Goal: Check status: Check status

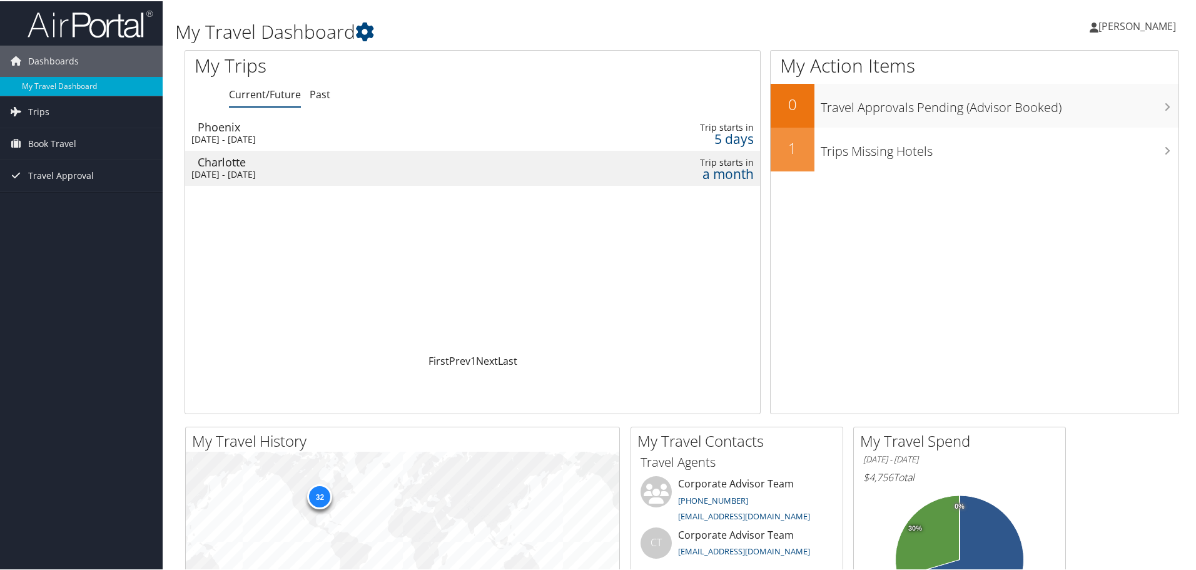
click at [234, 126] on div "Phoenix" at bounding box center [377, 125] width 358 height 11
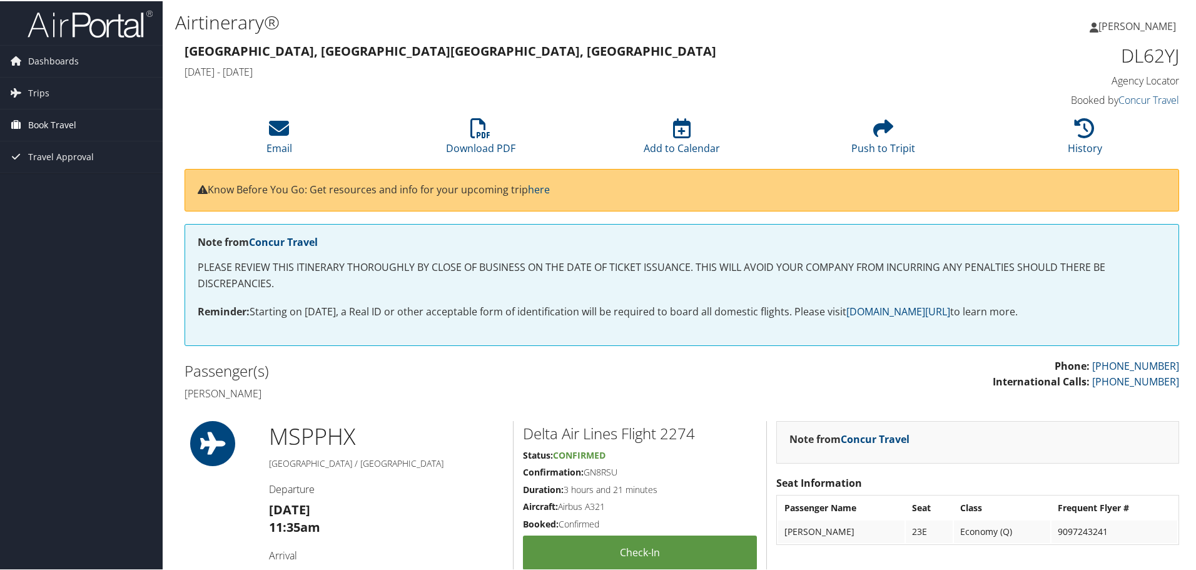
click at [41, 124] on span "Book Travel" at bounding box center [52, 123] width 48 height 31
click at [55, 186] on link "Book/Manage Online Trips" at bounding box center [81, 186] width 163 height 19
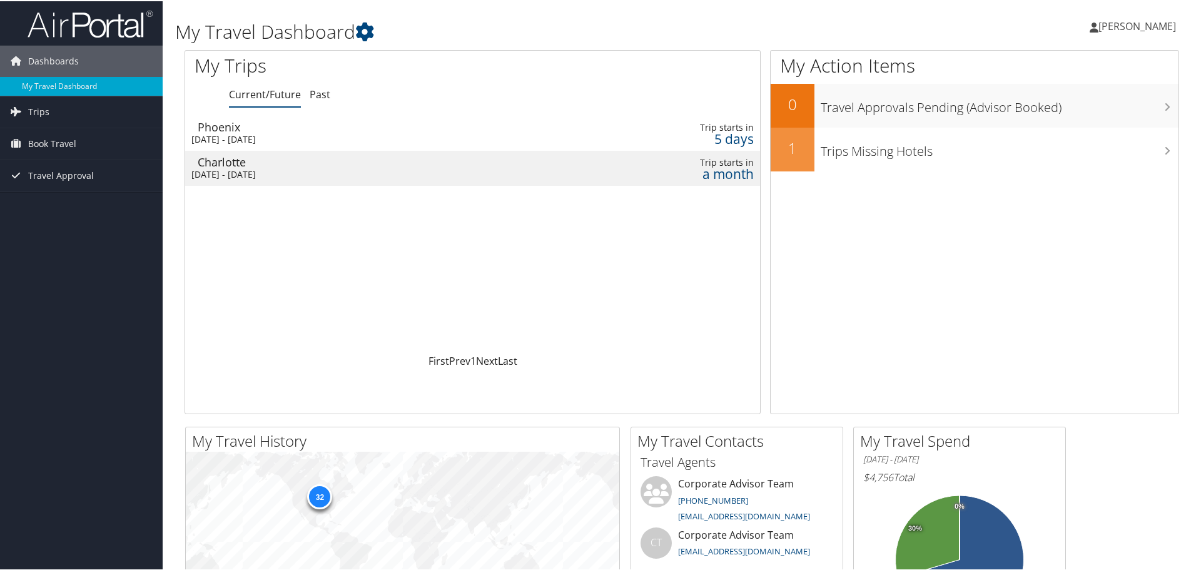
click at [312, 170] on div "[DATE] - [DATE]" at bounding box center [370, 173] width 358 height 11
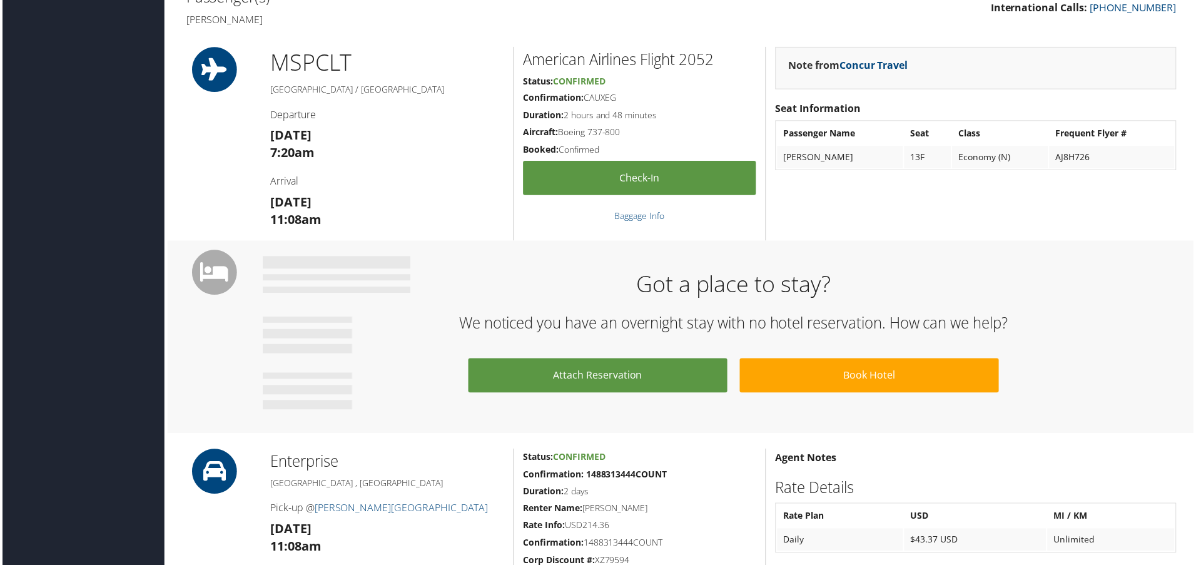
scroll to position [375, 0]
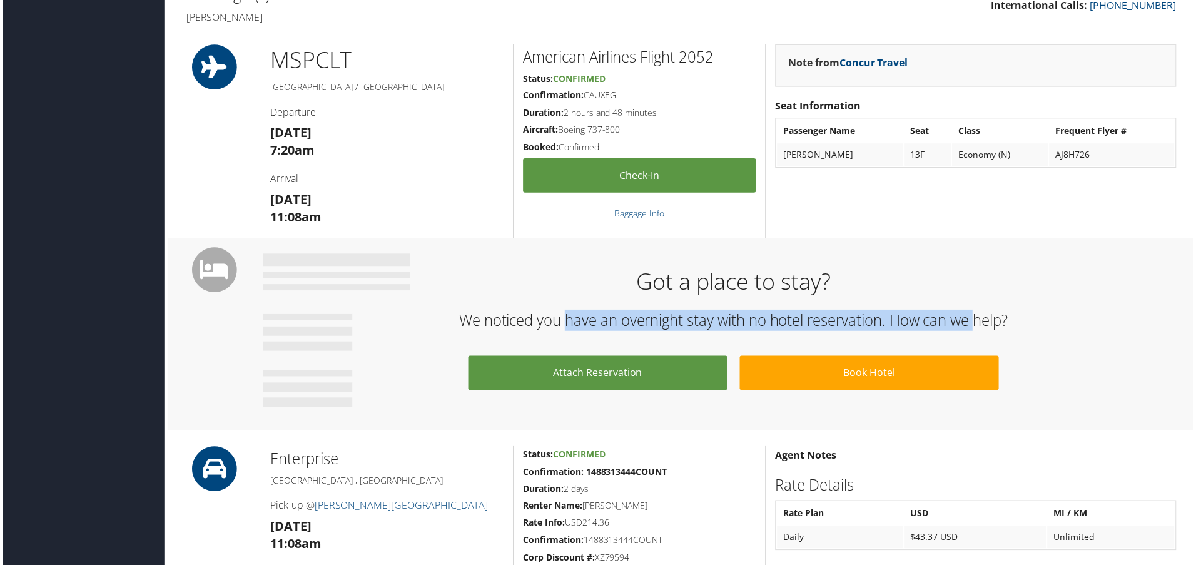
drag, startPoint x: 589, startPoint y: 320, endPoint x: 978, endPoint y: 318, distance: 389.0
click at [978, 318] on h2 "We noticed you have an overnight stay with no hotel reservation. How can we hel…" at bounding box center [734, 321] width 927 height 21
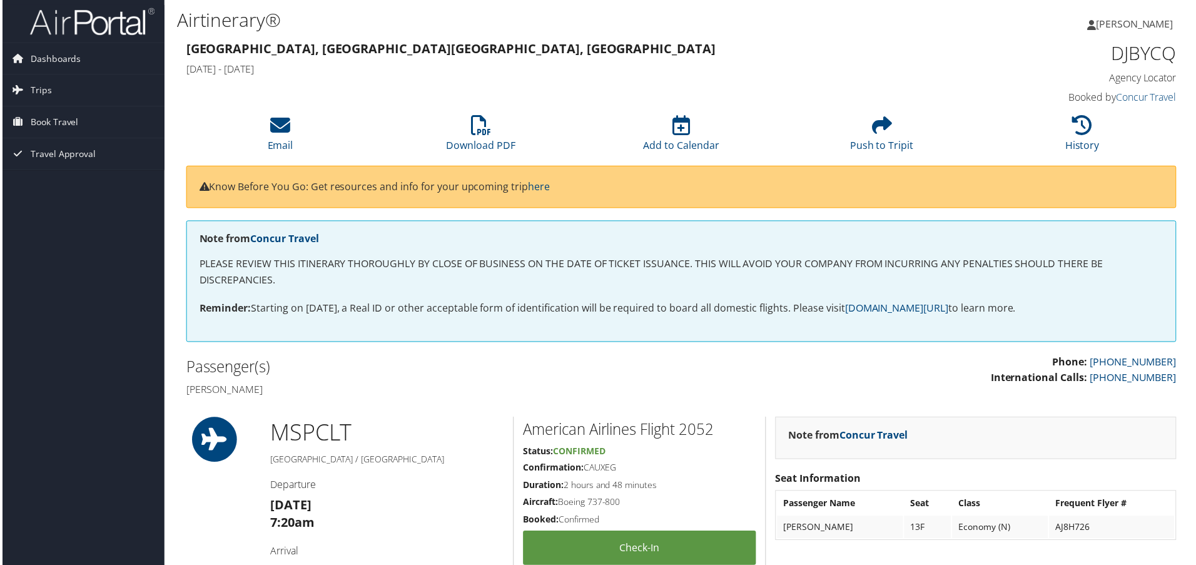
scroll to position [0, 0]
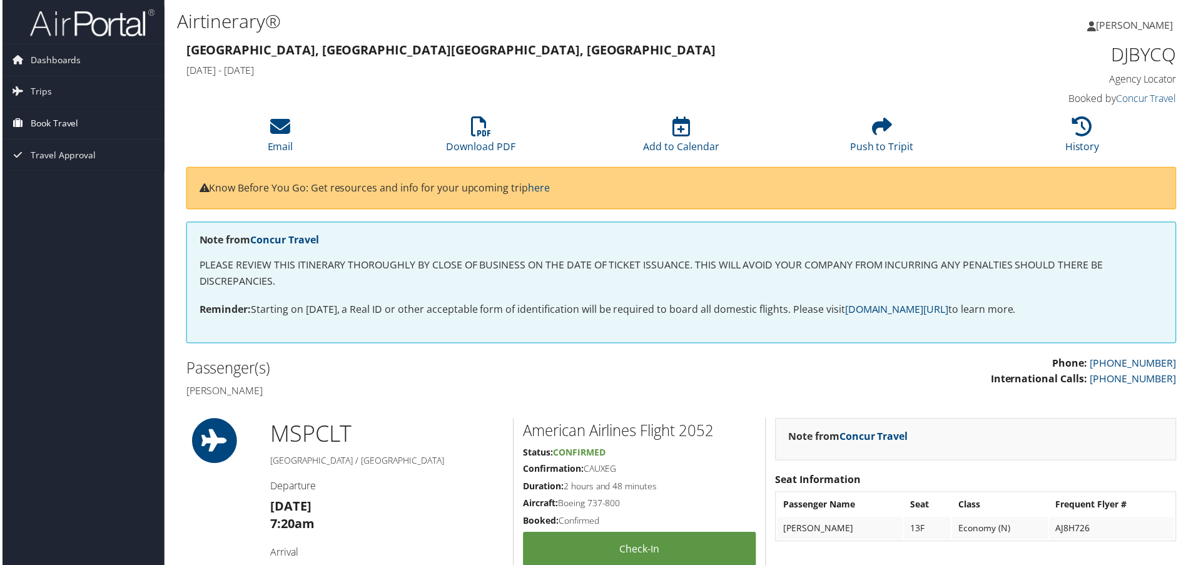
click at [58, 118] on span "Book Travel" at bounding box center [52, 123] width 48 height 31
click at [32, 87] on span "Trips" at bounding box center [38, 91] width 21 height 31
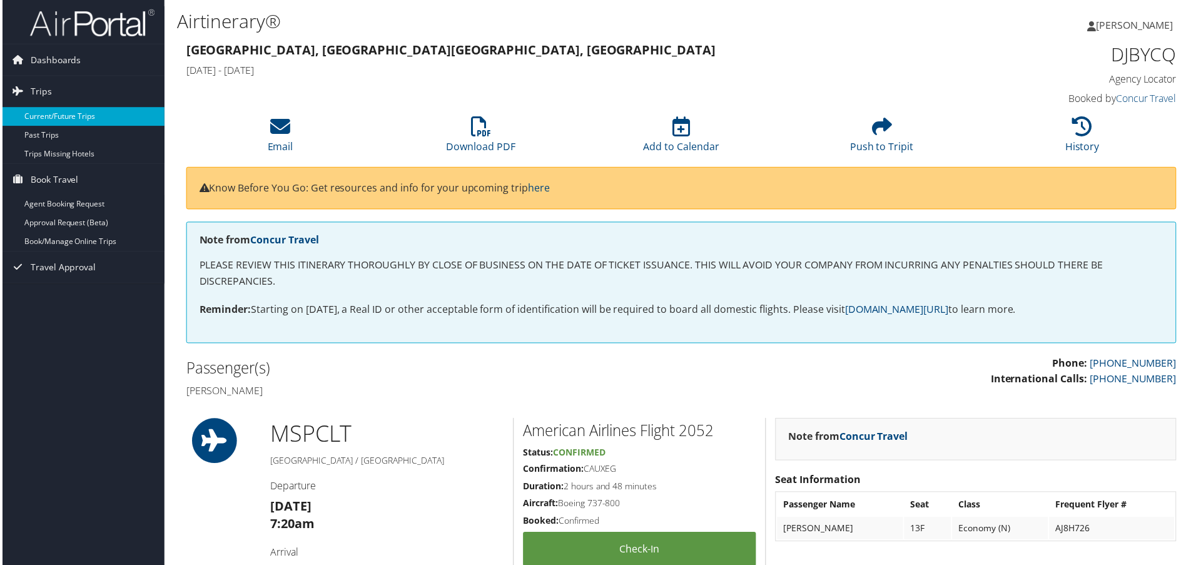
click at [65, 114] on link "Current/Future Trips" at bounding box center [81, 117] width 163 height 19
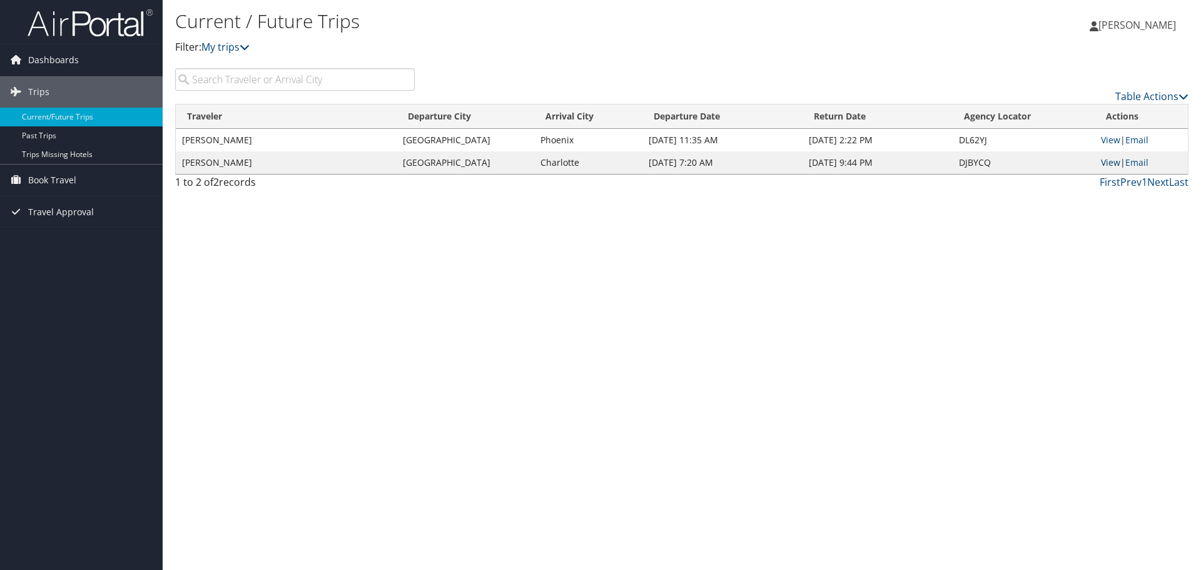
click at [1108, 165] on link "View" at bounding box center [1110, 162] width 19 height 12
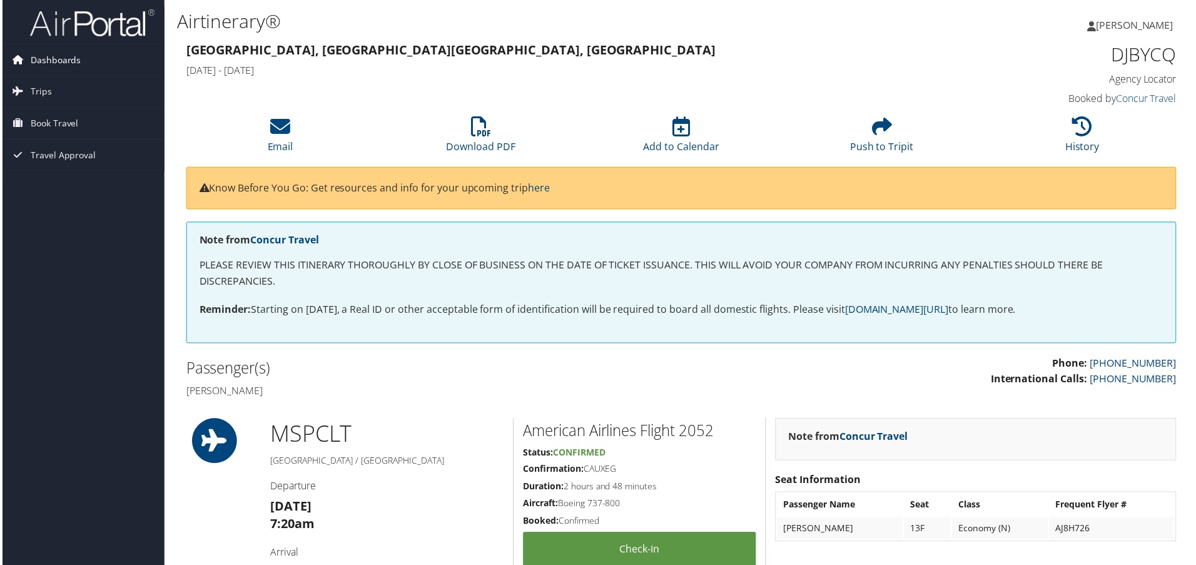
click at [43, 64] on span "Dashboards" at bounding box center [53, 59] width 51 height 31
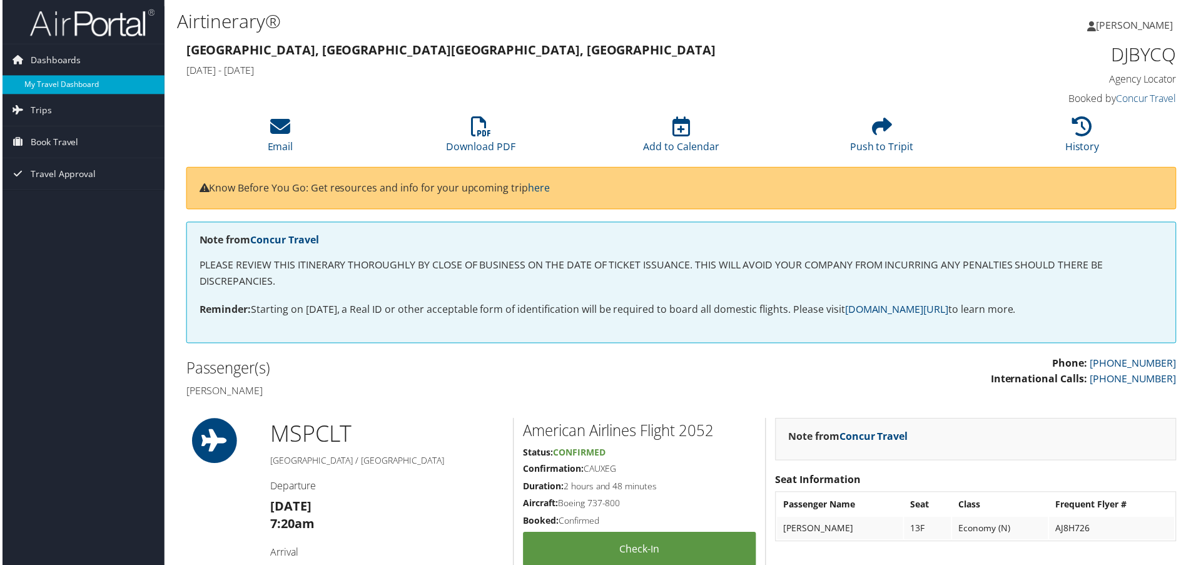
click at [58, 86] on link "My Travel Dashboard" at bounding box center [81, 85] width 163 height 19
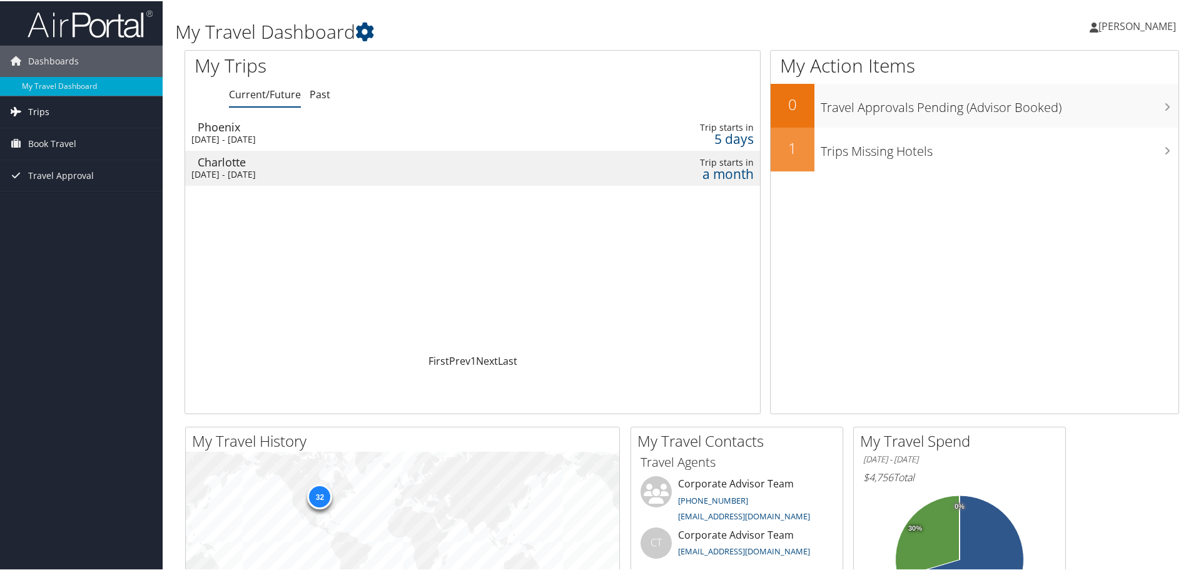
click at [71, 108] on link "Trips" at bounding box center [81, 110] width 163 height 31
click at [71, 136] on link "Current/Future Trips" at bounding box center [81, 135] width 163 height 19
